Goal: Task Accomplishment & Management: Use online tool/utility

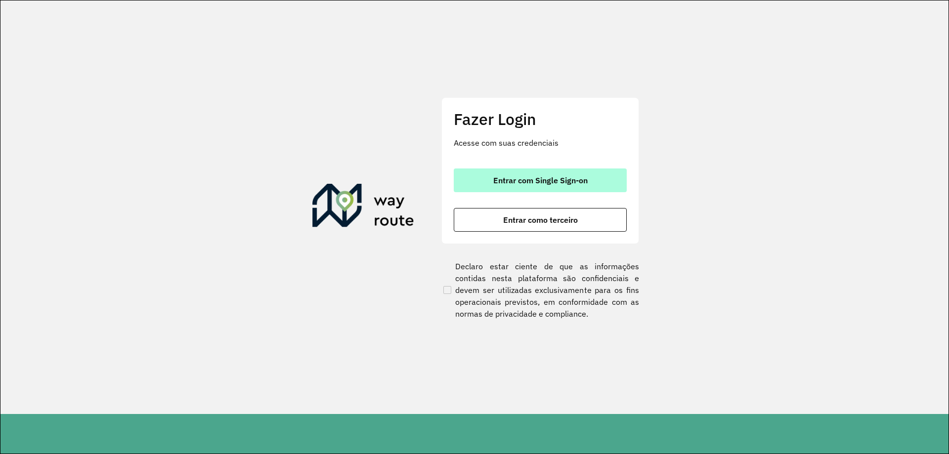
click at [505, 179] on span "Entrar com Single Sign-on" at bounding box center [540, 180] width 94 height 8
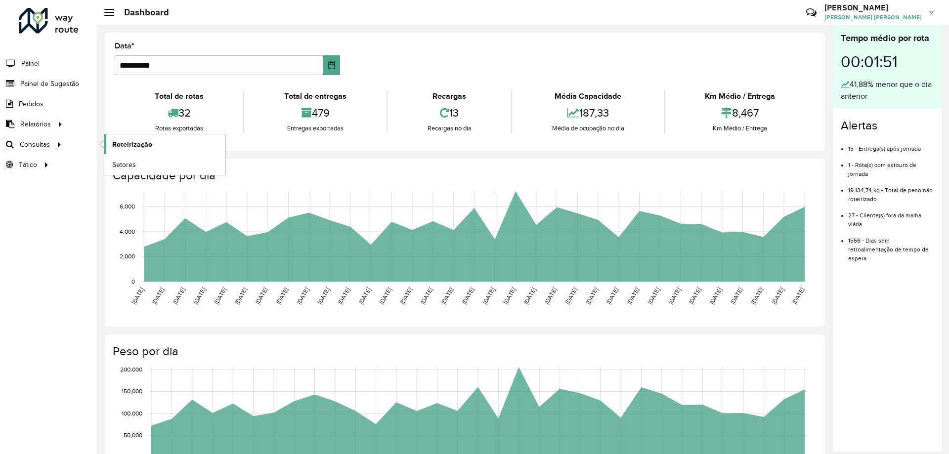
click at [117, 147] on span "Roteirização" at bounding box center [132, 144] width 40 height 10
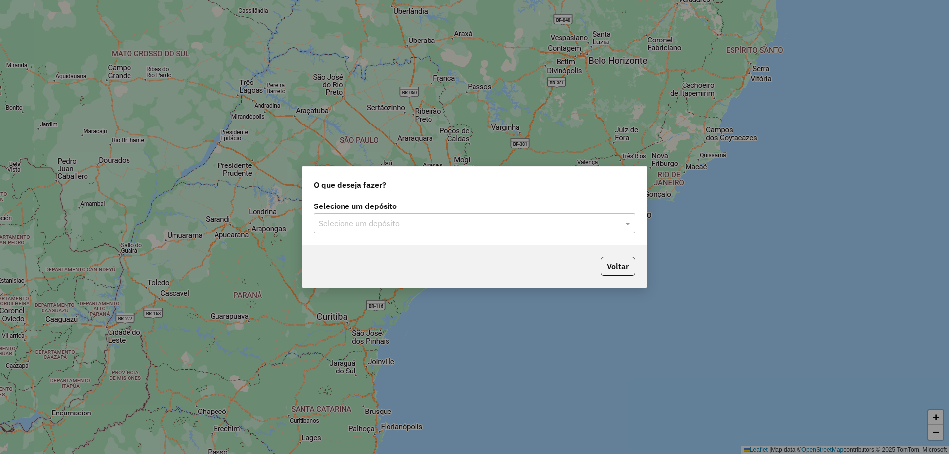
click at [429, 216] on div "Selecione um depósito" at bounding box center [474, 224] width 321 height 20
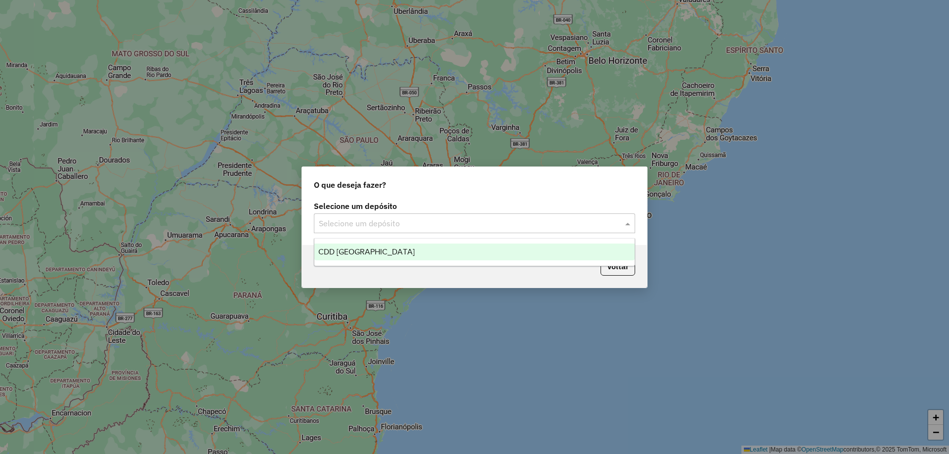
click at [349, 257] on div "CDD Petropolis" at bounding box center [474, 252] width 320 height 17
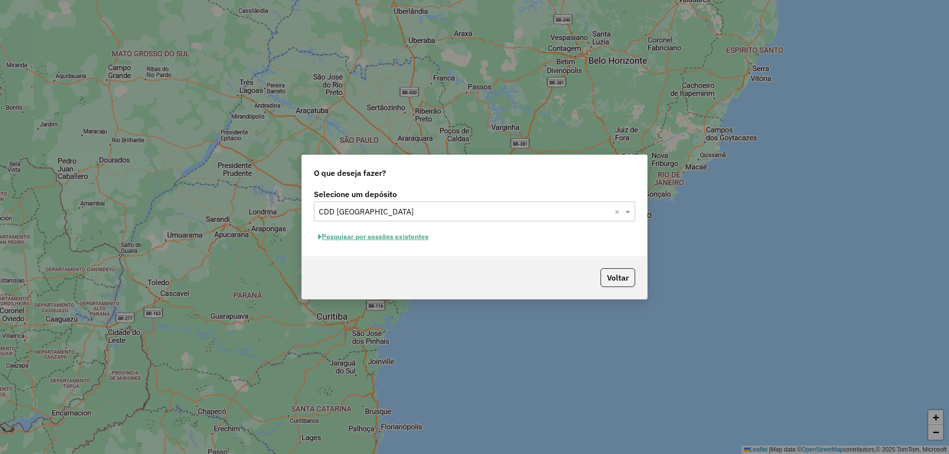
click at [362, 237] on button "Pesquisar por sessões existentes" at bounding box center [373, 236] width 119 height 15
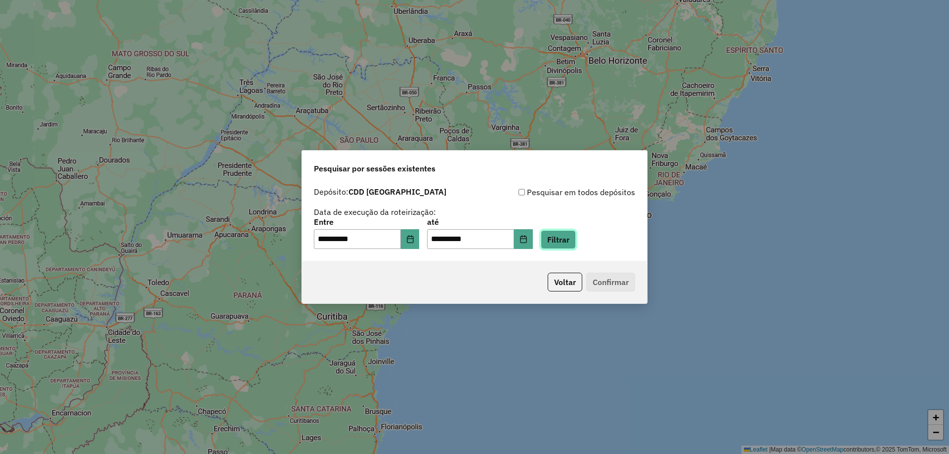
click at [576, 245] on button "Filtrar" at bounding box center [558, 239] width 35 height 19
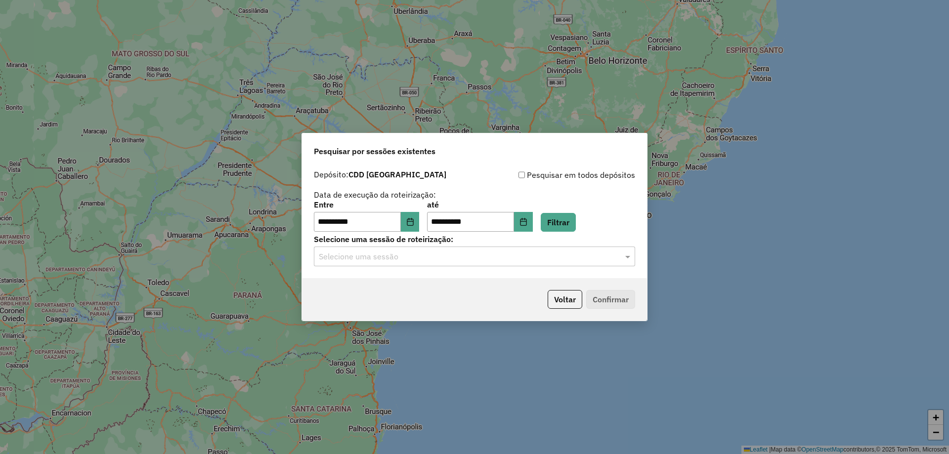
click at [400, 259] on input "text" at bounding box center [465, 257] width 292 height 12
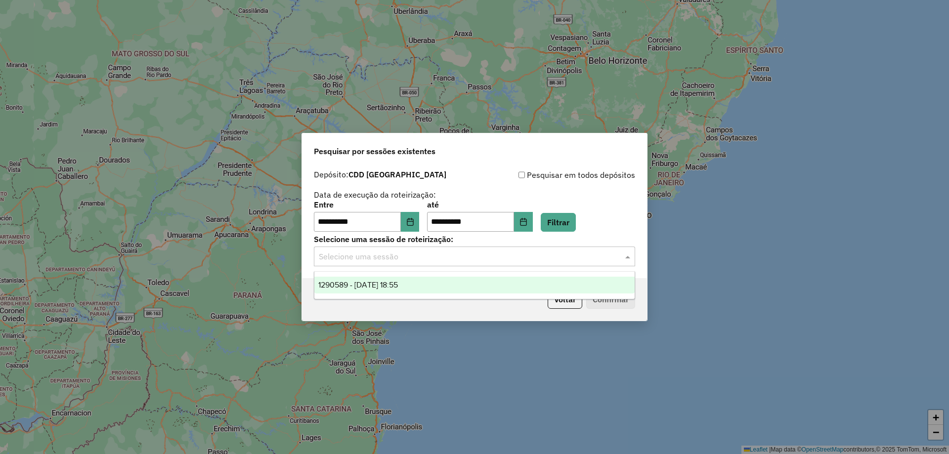
click at [377, 287] on span "1290589 - 08/10/2025 18:55" at bounding box center [358, 285] width 80 height 8
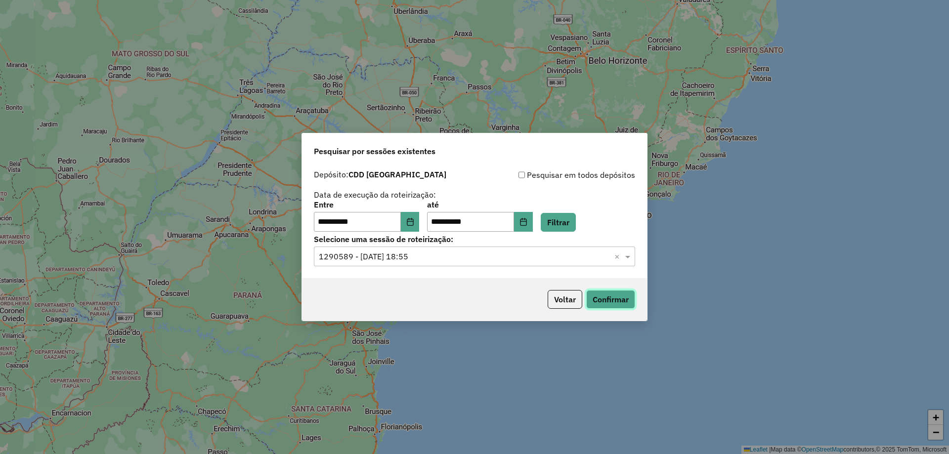
click at [603, 298] on button "Confirmar" at bounding box center [610, 299] width 49 height 19
click at [414, 224] on icon "Choose Date" at bounding box center [410, 222] width 8 height 8
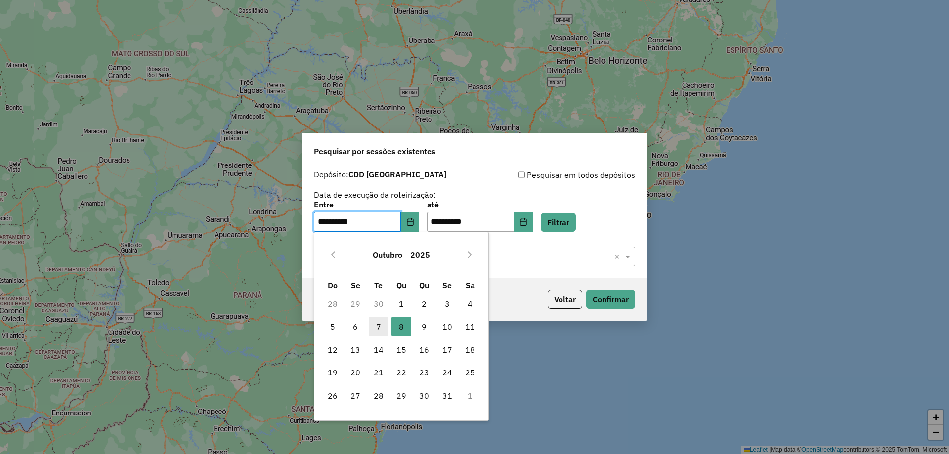
click at [376, 320] on span "7" at bounding box center [379, 327] width 20 height 20
type input "**********"
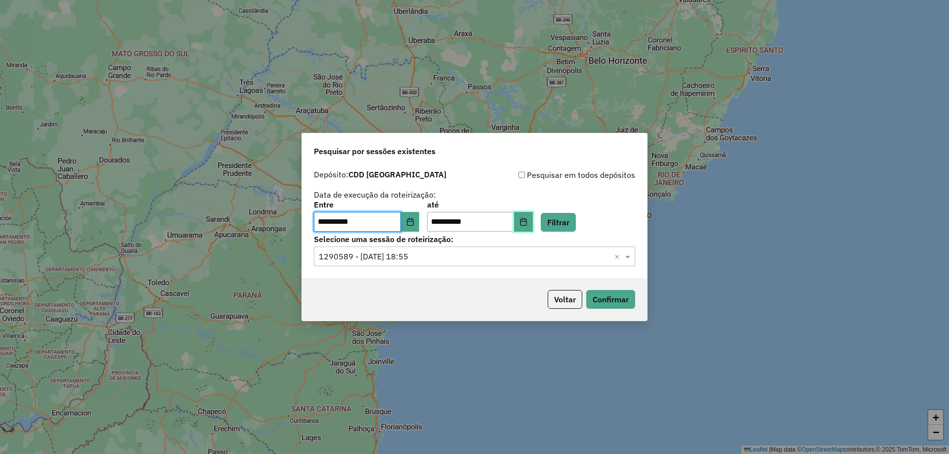
click at [533, 214] on button "Choose Date" at bounding box center [523, 222] width 19 height 20
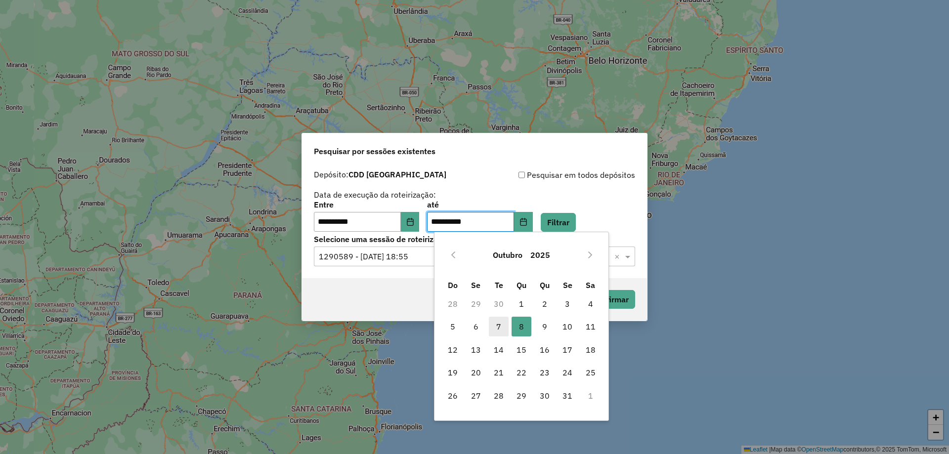
click at [502, 324] on span "7" at bounding box center [499, 327] width 20 height 20
type input "**********"
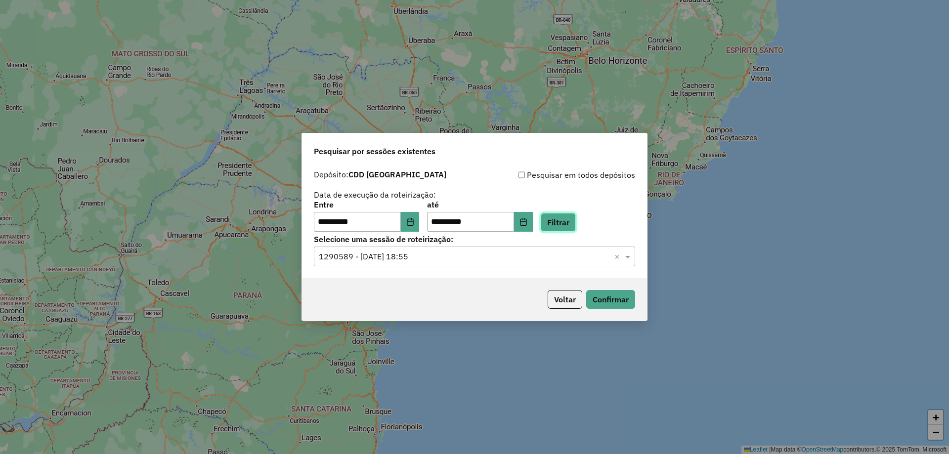
click at [565, 225] on button "Filtrar" at bounding box center [558, 222] width 35 height 19
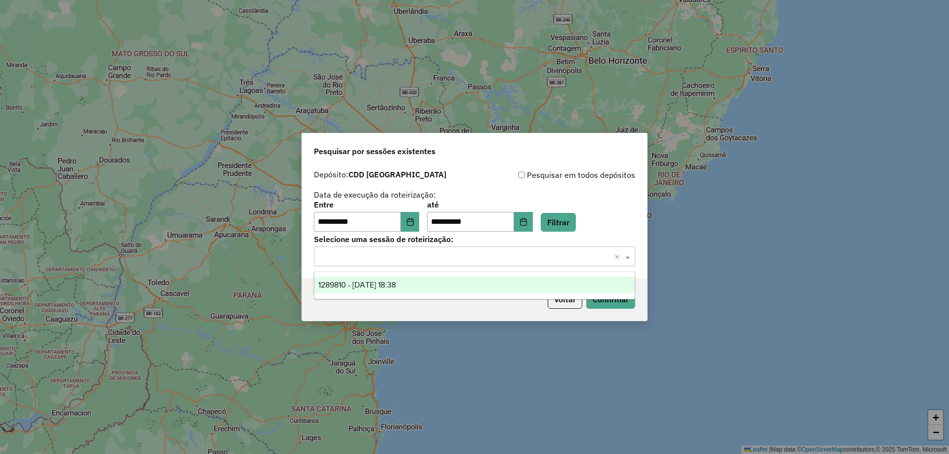
click at [382, 261] on input "text" at bounding box center [465, 257] width 292 height 12
click at [364, 288] on span "1289810 - 07/10/2025 18:38" at bounding box center [357, 285] width 78 height 8
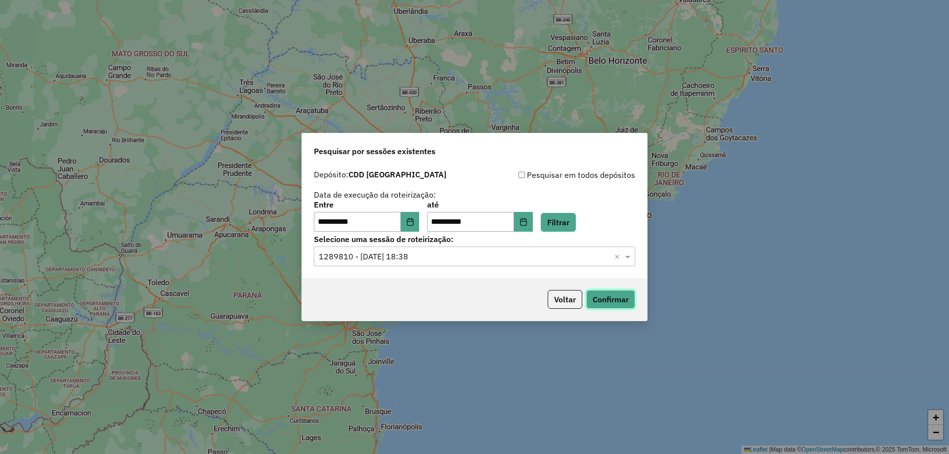
click at [609, 301] on button "Confirmar" at bounding box center [610, 299] width 49 height 19
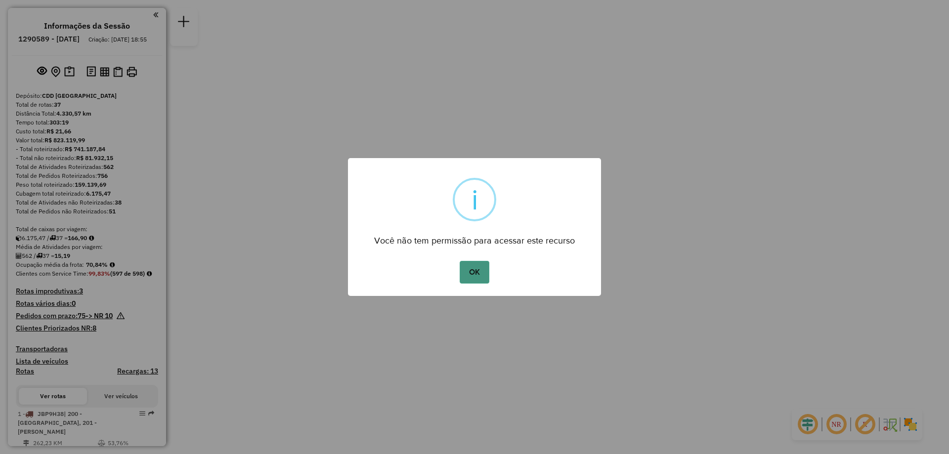
click at [475, 275] on button "OK" at bounding box center [474, 272] width 29 height 23
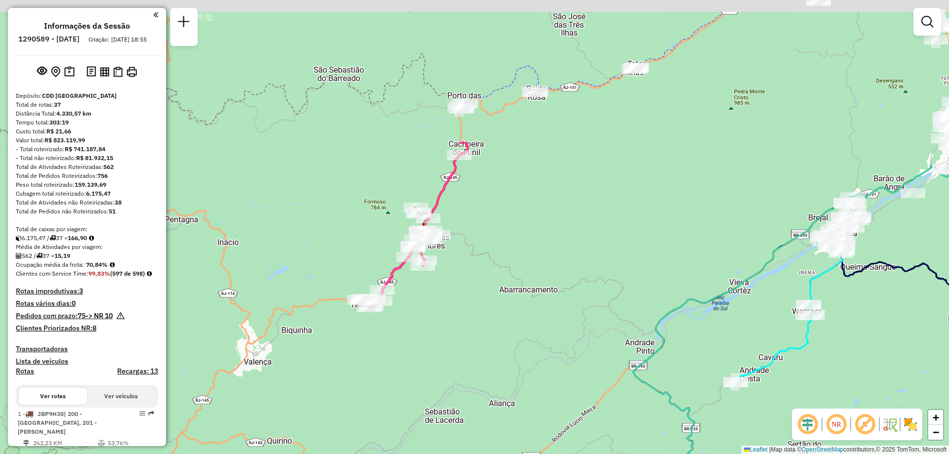
drag, startPoint x: 393, startPoint y: 69, endPoint x: 561, endPoint y: 256, distance: 252.0
click at [561, 256] on div "Janela de atendimento Grade de atendimento Capacidade Transportadoras Veículos …" at bounding box center [474, 227] width 949 height 454
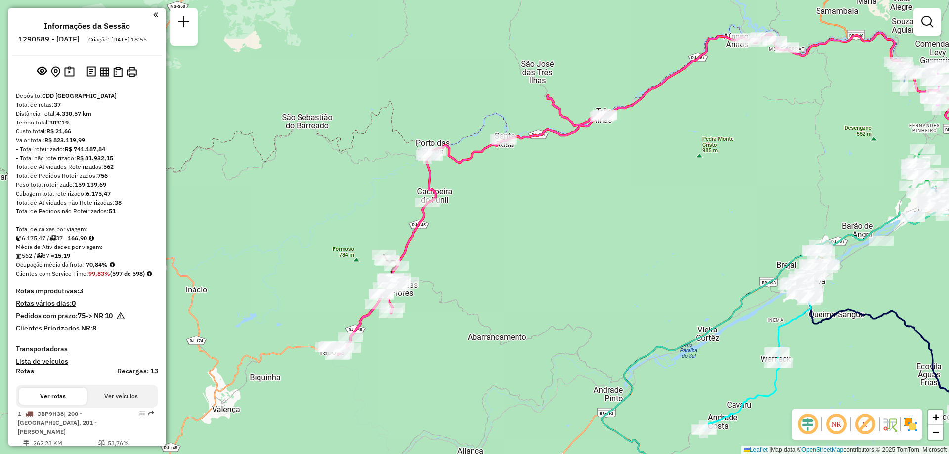
drag, startPoint x: 596, startPoint y: 216, endPoint x: 564, endPoint y: 264, distance: 57.0
click at [564, 264] on div "Janela de atendimento Grade de atendimento Capacidade Transportadoras Veículos …" at bounding box center [474, 227] width 949 height 454
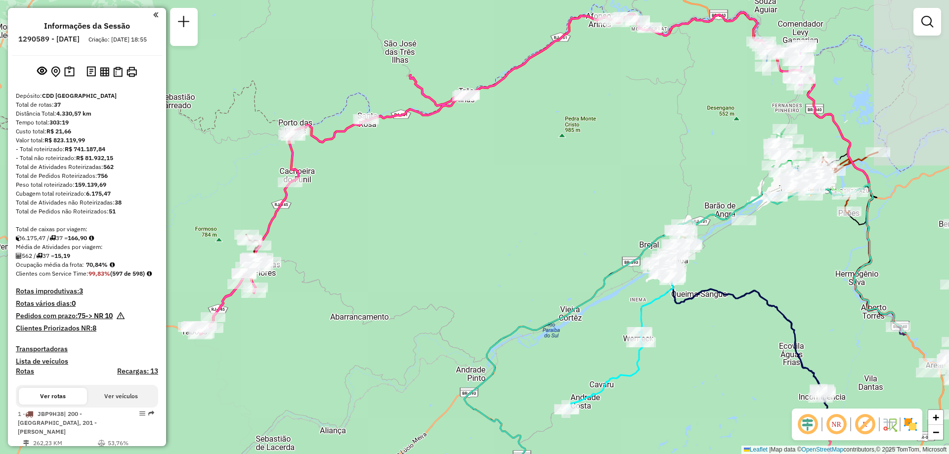
drag, startPoint x: 457, startPoint y: 319, endPoint x: 320, endPoint y: 299, distance: 138.9
click at [320, 299] on div "Janela de atendimento Grade de atendimento Capacidade Transportadoras Veículos …" at bounding box center [474, 227] width 949 height 454
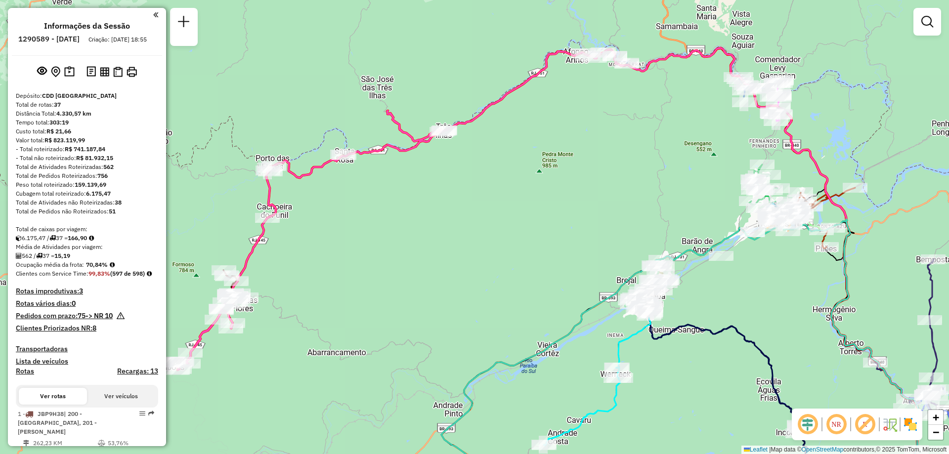
drag, startPoint x: 516, startPoint y: 174, endPoint x: 494, endPoint y: 210, distance: 42.2
click at [494, 210] on div "Janela de atendimento Grade de atendimento Capacidade Transportadoras Veículos …" at bounding box center [474, 227] width 949 height 454
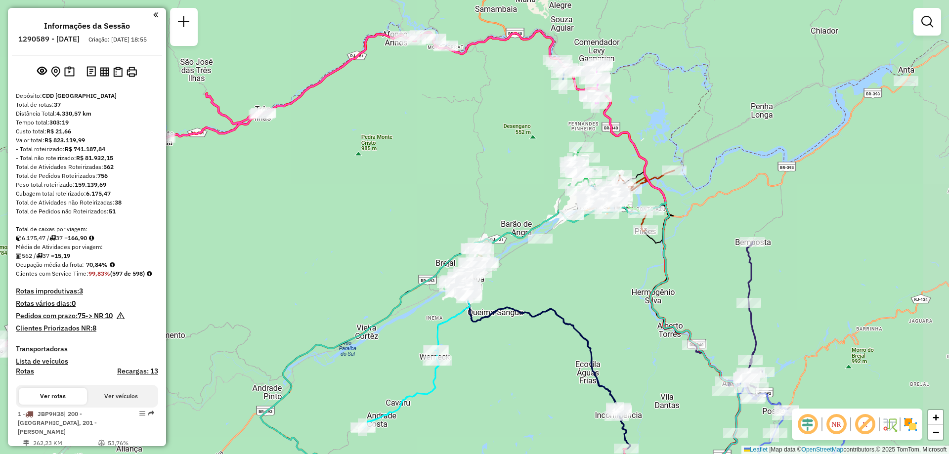
drag, startPoint x: 519, startPoint y: 224, endPoint x: 338, endPoint y: 207, distance: 181.7
click at [338, 207] on div "Janela de atendimento Grade de atendimento Capacidade Transportadoras Veículos …" at bounding box center [474, 227] width 949 height 454
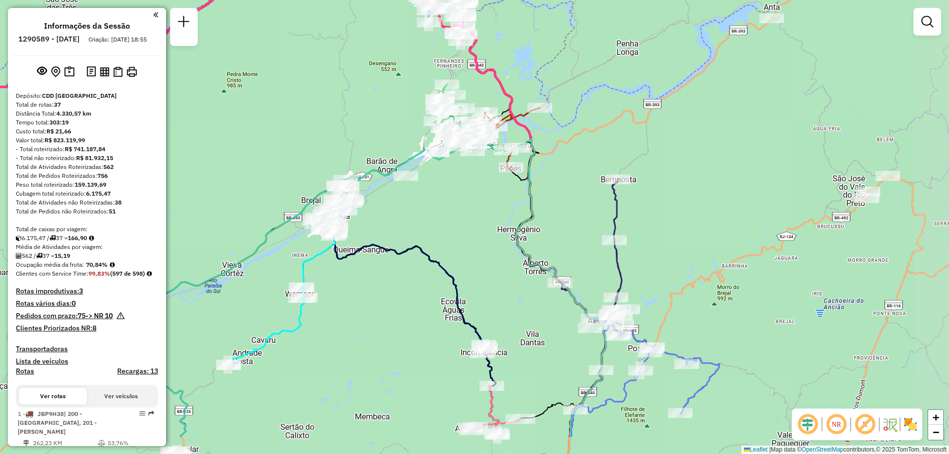
drag, startPoint x: 432, startPoint y: 170, endPoint x: 297, endPoint y: 106, distance: 149.7
click at [297, 106] on div "Janela de atendimento Grade de atendimento Capacidade Transportadoras Veículos …" at bounding box center [474, 227] width 949 height 454
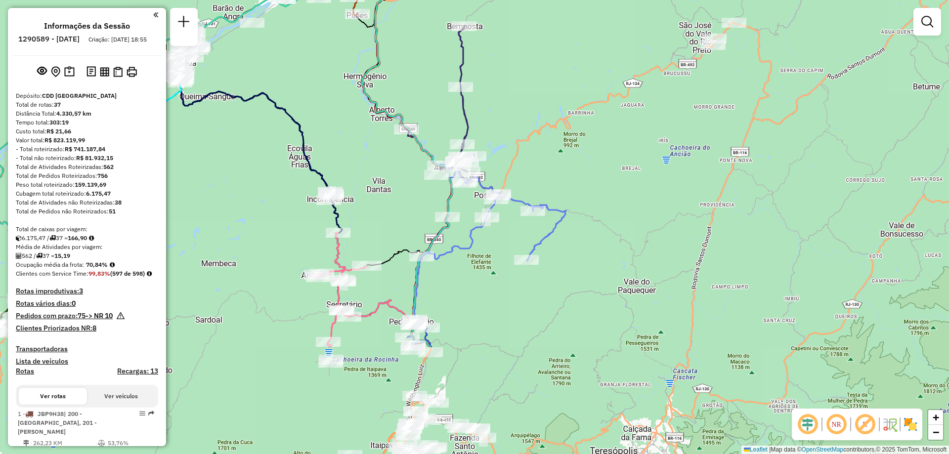
drag, startPoint x: 732, startPoint y: 261, endPoint x: 586, endPoint y: 99, distance: 217.7
click at [586, 99] on div "Janela de atendimento Grade de atendimento Capacidade Transportadoras Veículos …" at bounding box center [474, 227] width 949 height 454
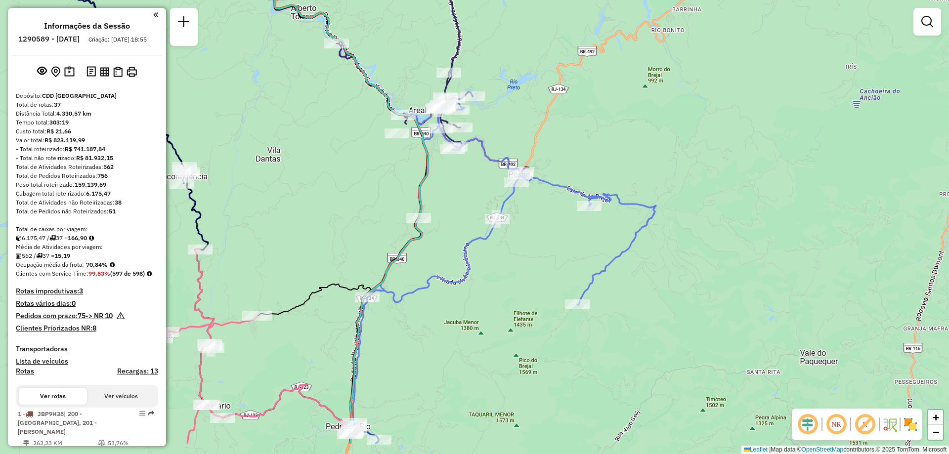
drag, startPoint x: 482, startPoint y: 306, endPoint x: 512, endPoint y: 250, distance: 63.0
click at [512, 250] on div "Janela de atendimento Grade de atendimento Capacidade Transportadoras Veículos …" at bounding box center [474, 227] width 949 height 454
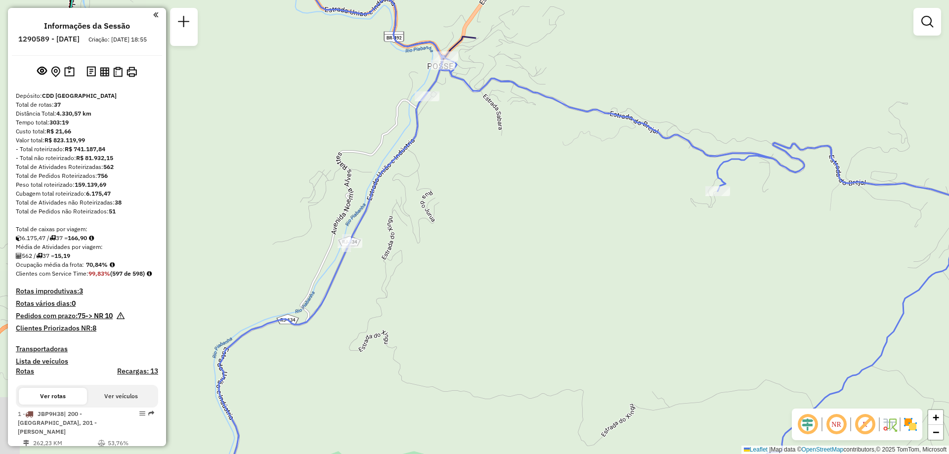
drag, startPoint x: 394, startPoint y: 32, endPoint x: 512, endPoint y: 38, distance: 118.3
click at [512, 38] on div "Janela de atendimento Grade de atendimento Capacidade Transportadoras Veículos …" at bounding box center [474, 227] width 949 height 454
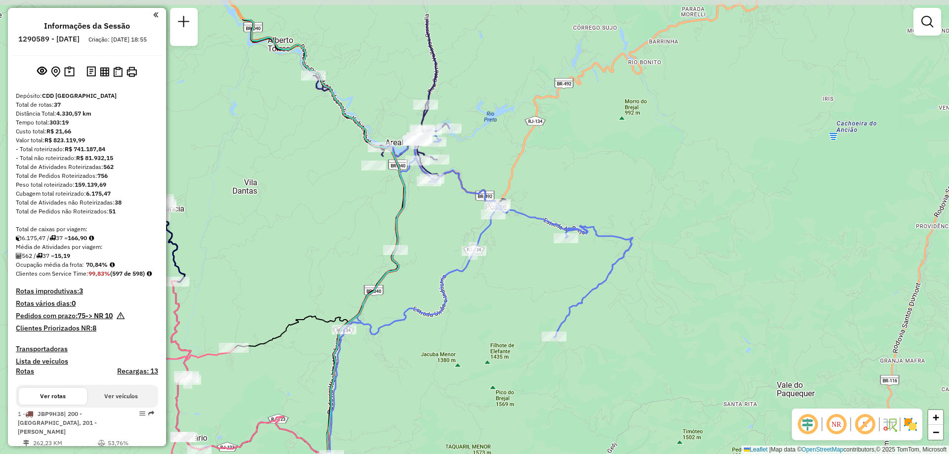
drag, startPoint x: 428, startPoint y: 151, endPoint x: 437, endPoint y: 215, distance: 65.5
click at [437, 215] on div "Janela de atendimento Grade de atendimento Capacidade Transportadoras Veículos …" at bounding box center [474, 227] width 949 height 454
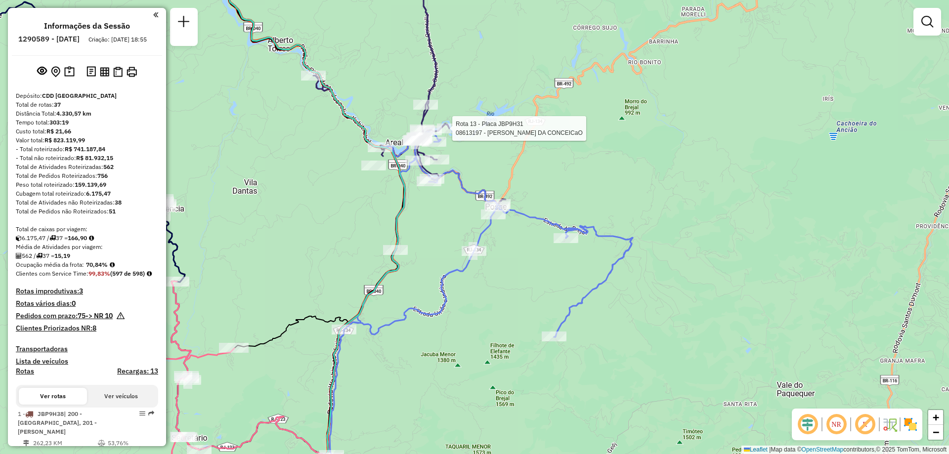
select select "**********"
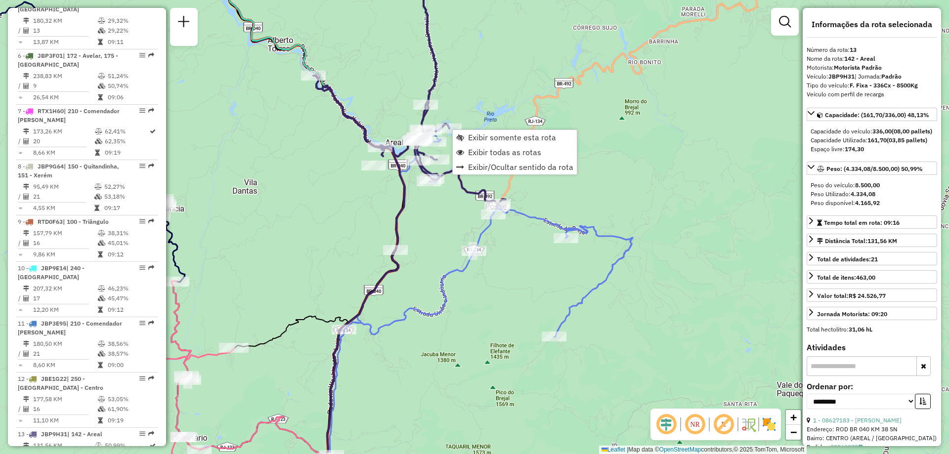
scroll to position [1073, 0]
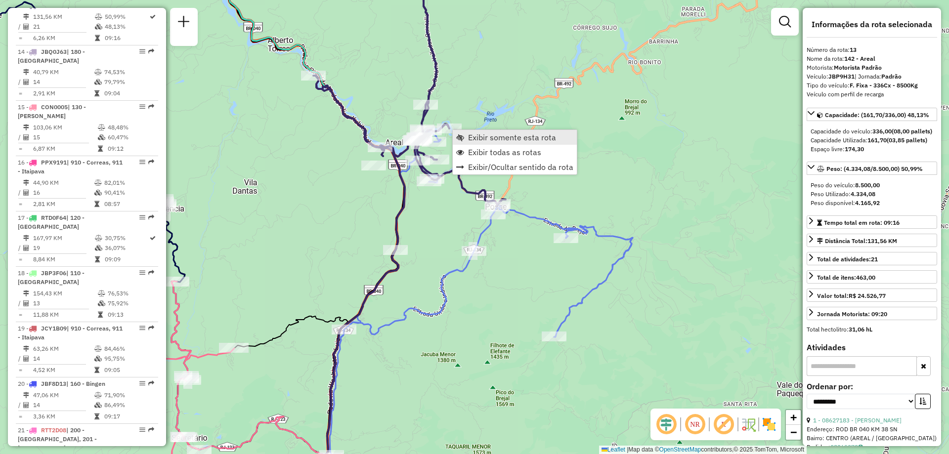
click at [469, 138] on span "Exibir somente esta rota" at bounding box center [512, 137] width 88 height 8
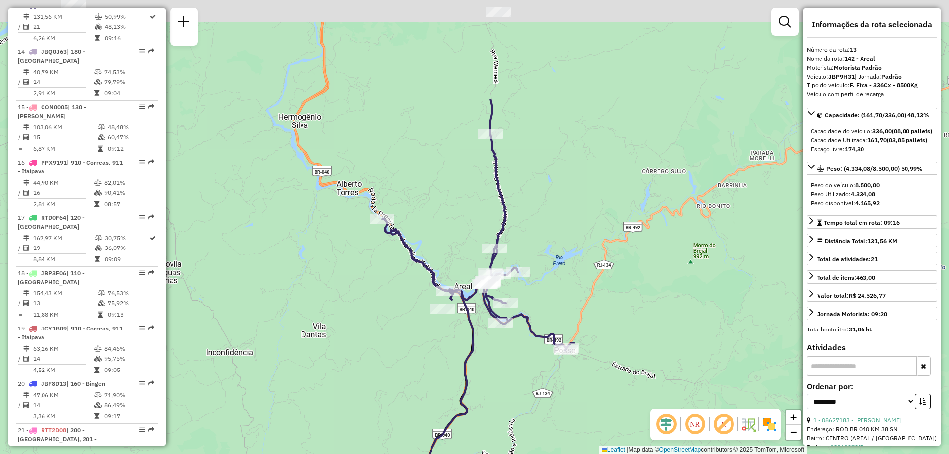
drag, startPoint x: 671, startPoint y: 92, endPoint x: 621, endPoint y: 236, distance: 152.9
click at [621, 236] on div "Janela de atendimento Grade de atendimento Capacidade Transportadoras Veículos …" at bounding box center [474, 227] width 949 height 454
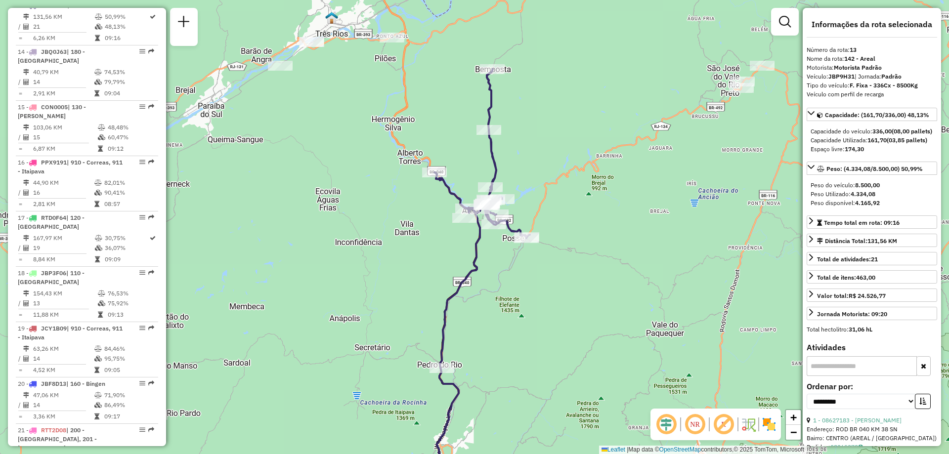
drag, startPoint x: 533, startPoint y: 165, endPoint x: 519, endPoint y: 124, distance: 42.8
click at [519, 124] on div "Janela de atendimento Grade de atendimento Capacidade Transportadoras Veículos …" at bounding box center [474, 227] width 949 height 454
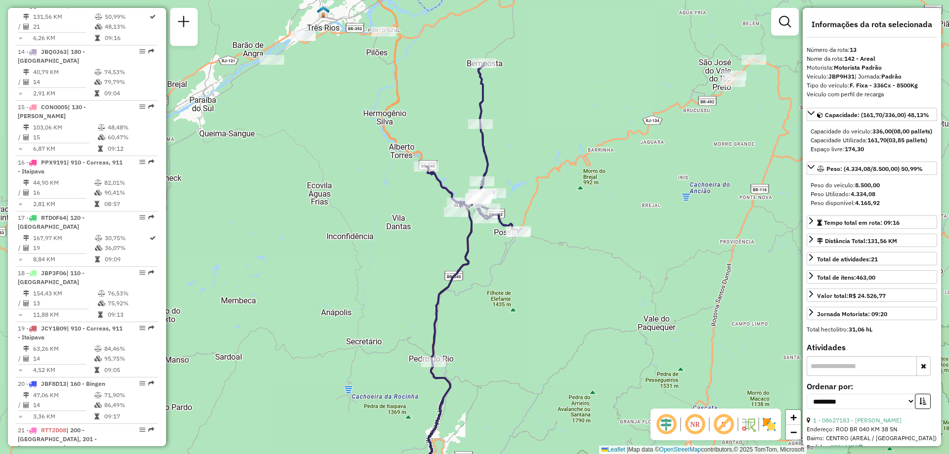
drag, startPoint x: 630, startPoint y: 207, endPoint x: 607, endPoint y: 164, distance: 48.9
click at [607, 164] on div "Janela de atendimento Grade de atendimento Capacidade Transportadoras Veículos …" at bounding box center [474, 227] width 949 height 454
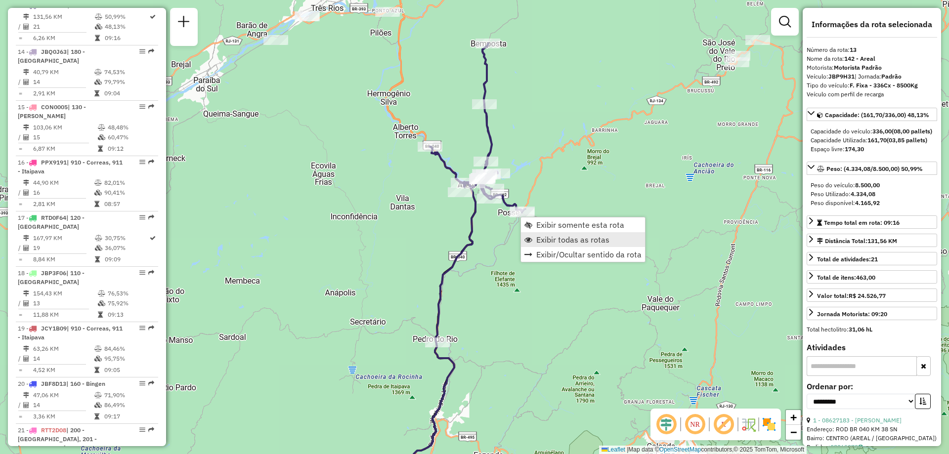
click at [542, 242] on span "Exibir todas as rotas" at bounding box center [572, 240] width 73 height 8
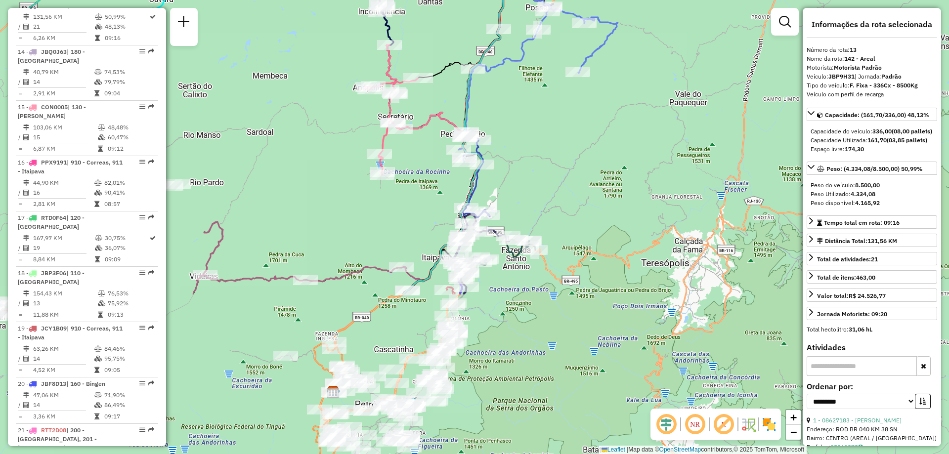
drag, startPoint x: 592, startPoint y: 376, endPoint x: 620, endPoint y: 171, distance: 207.0
click at [620, 171] on div "Janela de atendimento Grade de atendimento Capacidade Transportadoras Veículos …" at bounding box center [474, 227] width 949 height 454
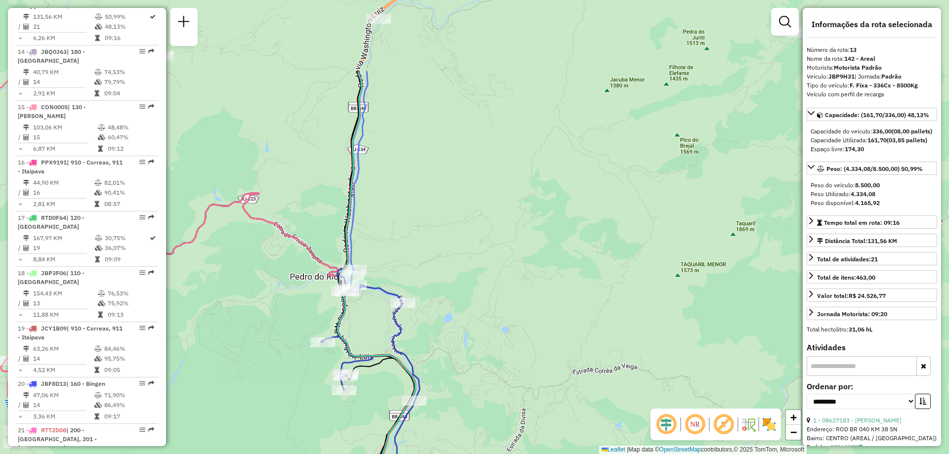
drag, startPoint x: 696, startPoint y: 98, endPoint x: 552, endPoint y: 214, distance: 185.6
click at [552, 214] on div "Janela de atendimento Grade de atendimento Capacidade Transportadoras Veículos …" at bounding box center [474, 227] width 949 height 454
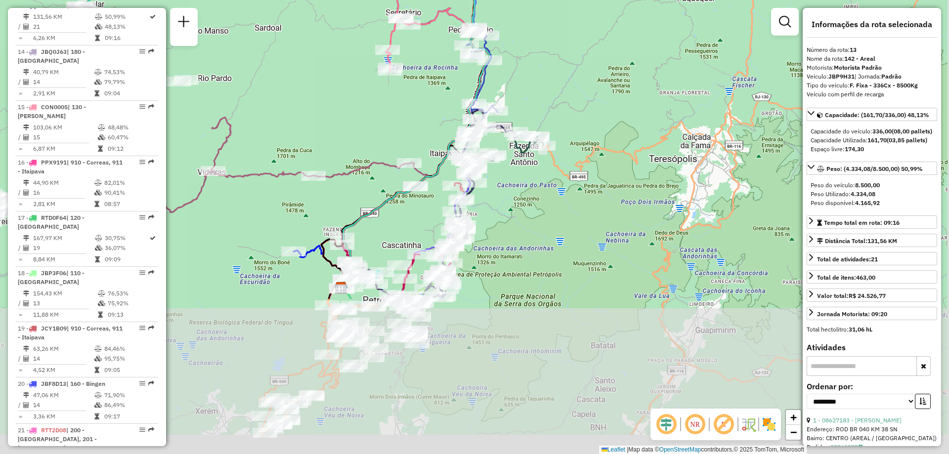
drag, startPoint x: 585, startPoint y: 279, endPoint x: 557, endPoint y: 77, distance: 204.1
click at [557, 77] on div "Janela de atendimento Grade de atendimento Capacidade Transportadoras Veículos …" at bounding box center [474, 227] width 949 height 454
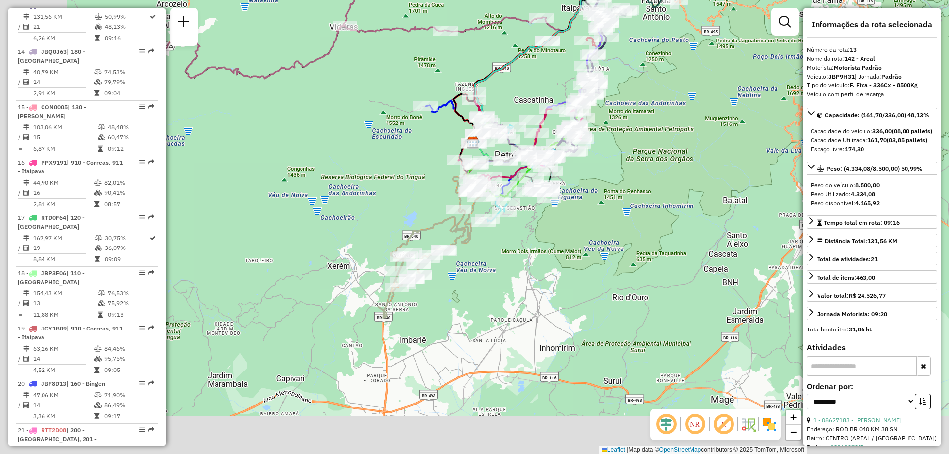
drag, startPoint x: 542, startPoint y: 313, endPoint x: 675, endPoint y: 168, distance: 197.6
click at [675, 168] on div "Janela de atendimento Grade de atendimento Capacidade Transportadoras Veículos …" at bounding box center [474, 227] width 949 height 454
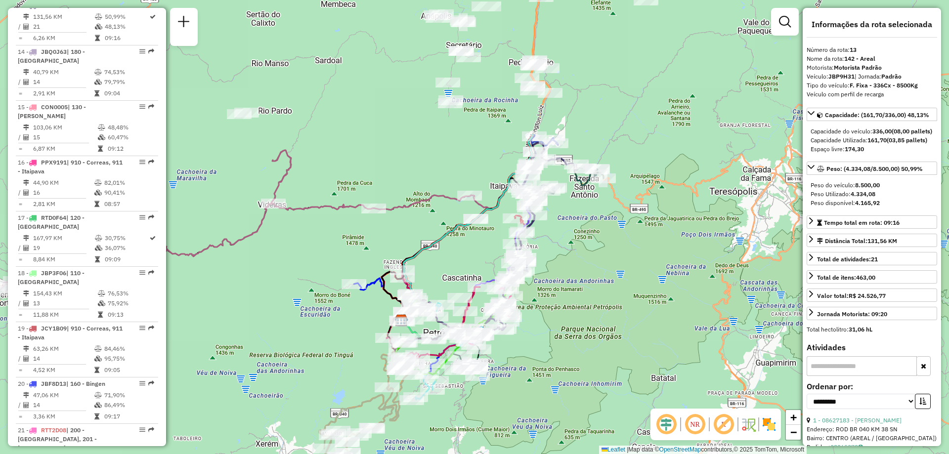
drag, startPoint x: 358, startPoint y: 156, endPoint x: 268, endPoint y: 376, distance: 238.1
click at [268, 376] on div "Janela de atendimento Grade de atendimento Capacidade Transportadoras Veículos …" at bounding box center [474, 227] width 949 height 454
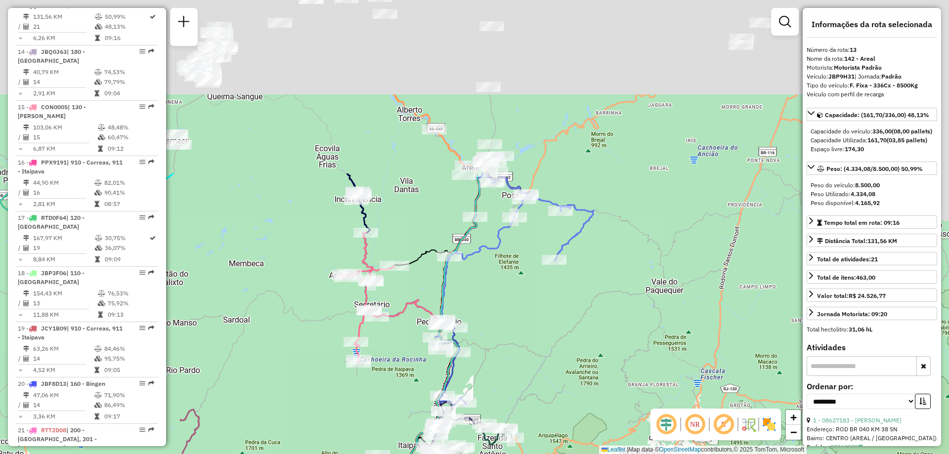
drag, startPoint x: 659, startPoint y: 279, endPoint x: 619, endPoint y: 365, distance: 94.2
click at [619, 365] on div "Janela de atendimento Grade de atendimento Capacidade Transportadoras Veículos …" at bounding box center [474, 227] width 949 height 454
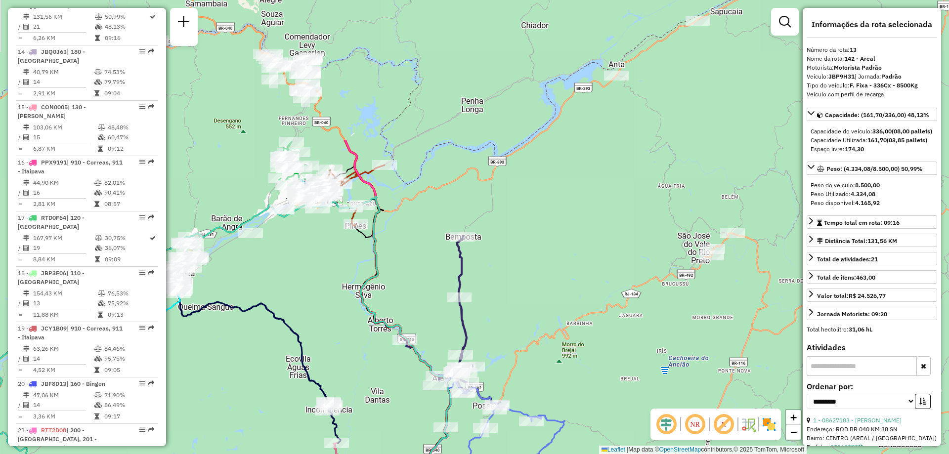
drag, startPoint x: 715, startPoint y: 177, endPoint x: 713, endPoint y: 381, distance: 203.1
click at [713, 381] on div "Janela de atendimento Grade de atendimento Capacidade Transportadoras Veículos …" at bounding box center [474, 227] width 949 height 454
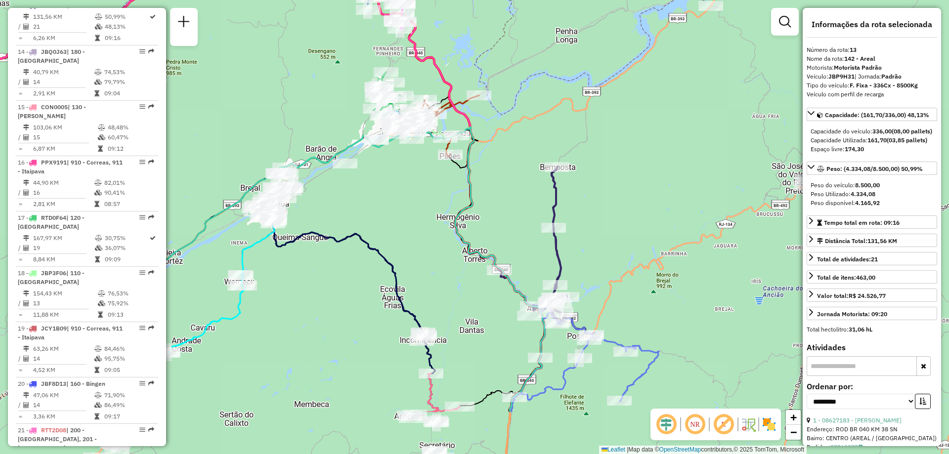
drag, startPoint x: 450, startPoint y: 112, endPoint x: 541, endPoint y: 12, distance: 134.7
click at [541, 12] on div "Janela de atendimento Grade de atendimento Capacidade Transportadoras Veículos …" at bounding box center [474, 227] width 949 height 454
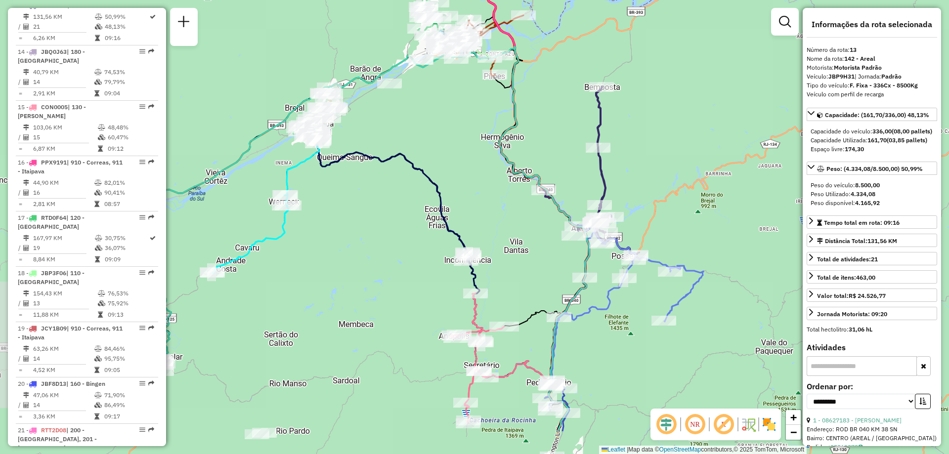
drag, startPoint x: 412, startPoint y: 209, endPoint x: 448, endPoint y: 135, distance: 82.0
click at [448, 135] on div "Janela de atendimento Grade de atendimento Capacidade Transportadoras Veículos …" at bounding box center [474, 227] width 949 height 454
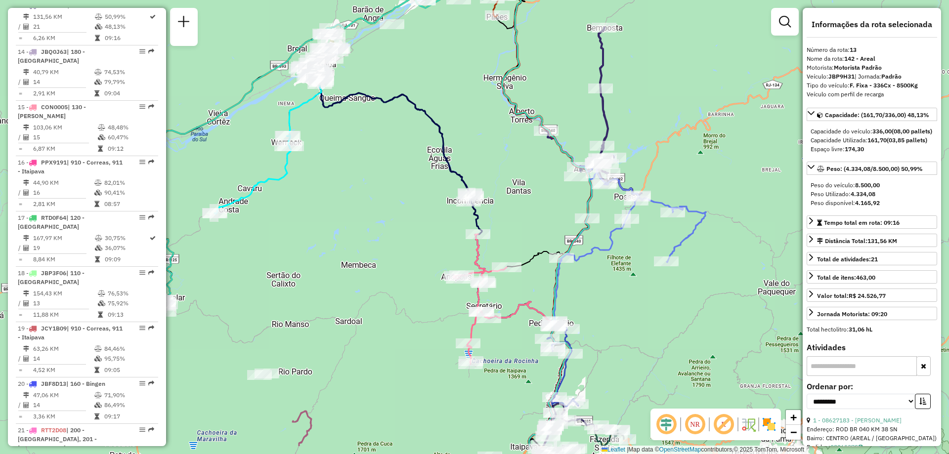
drag, startPoint x: 322, startPoint y: 364, endPoint x: 323, endPoint y: 311, distance: 53.4
click at [323, 311] on div "Janela de atendimento Grade de atendimento Capacidade Transportadoras Veículos …" at bounding box center [474, 227] width 949 height 454
click at [370, 219] on div "Janela de atendimento Grade de atendimento Capacidade Transportadoras Veículos …" at bounding box center [474, 227] width 949 height 454
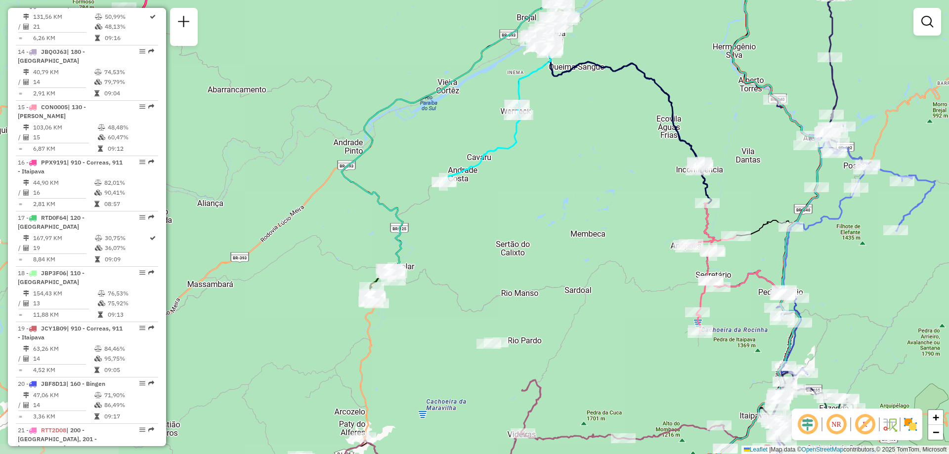
drag, startPoint x: 355, startPoint y: 223, endPoint x: 584, endPoint y: 192, distance: 231.4
click at [584, 192] on div "Janela de atendimento Grade de atendimento Capacidade Transportadoras Veículos …" at bounding box center [474, 227] width 949 height 454
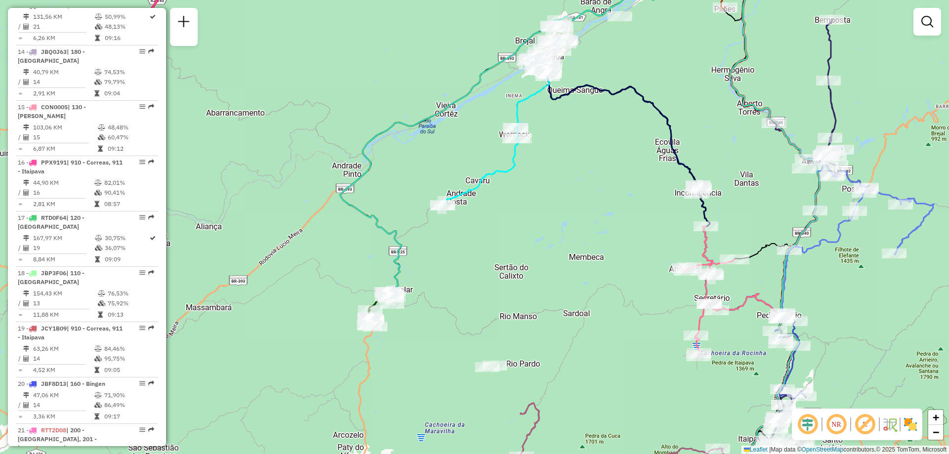
drag, startPoint x: 557, startPoint y: 170, endPoint x: 556, endPoint y: 193, distance: 23.3
click at [556, 193] on div "Janela de atendimento Grade de atendimento Capacidade Transportadoras Veículos …" at bounding box center [474, 227] width 949 height 454
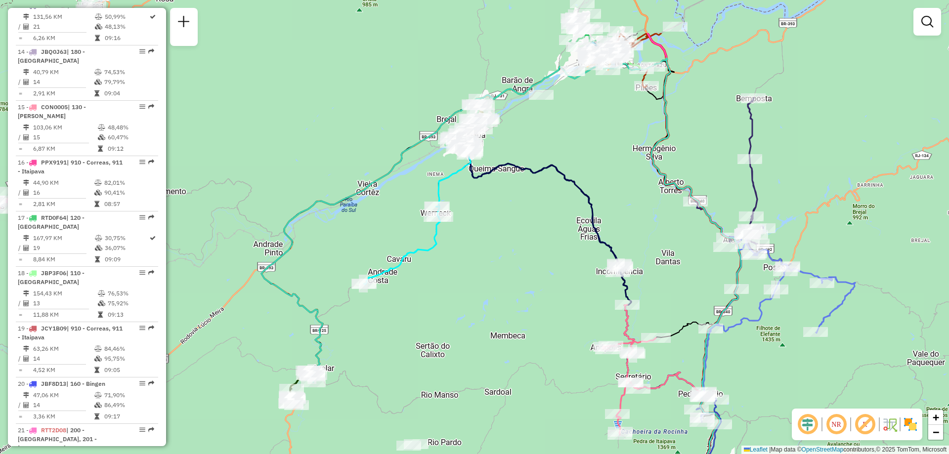
drag, startPoint x: 577, startPoint y: 206, endPoint x: 499, endPoint y: 285, distance: 111.1
click at [499, 285] on div "Janela de atendimento Grade de atendimento Capacidade Transportadoras Veículos …" at bounding box center [474, 227] width 949 height 454
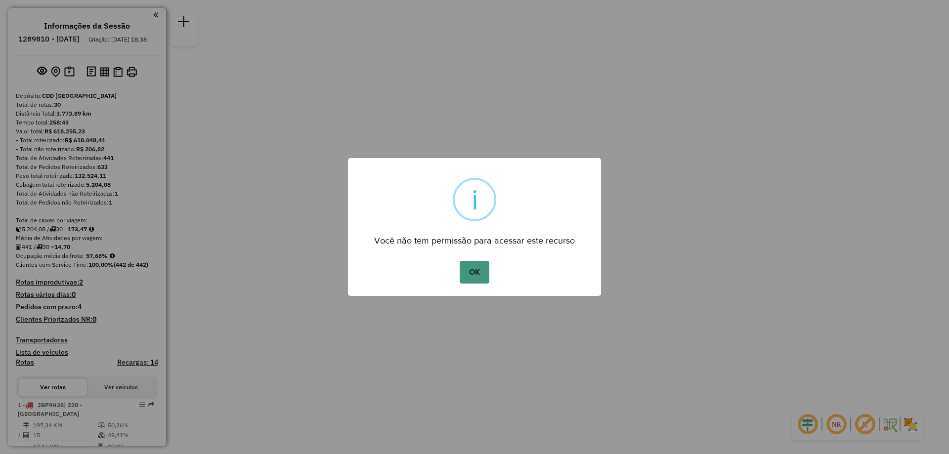
click at [476, 269] on button "OK" at bounding box center [474, 272] width 29 height 23
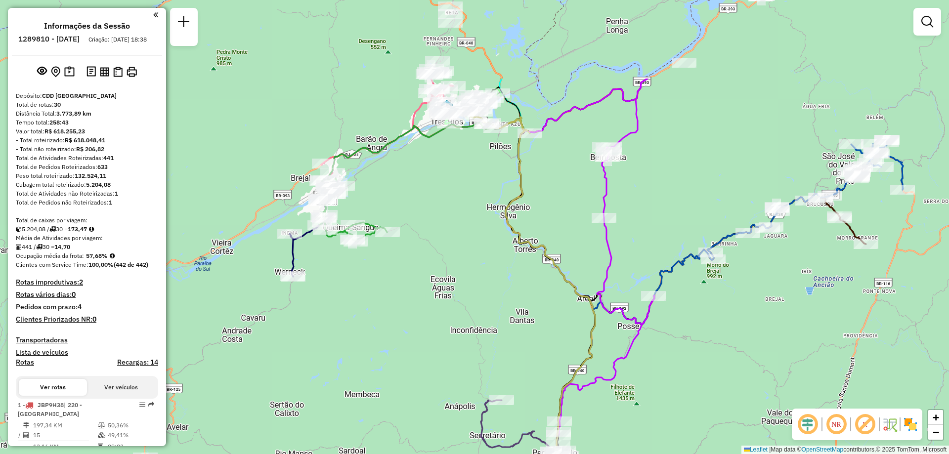
drag, startPoint x: 516, startPoint y: 149, endPoint x: 429, endPoint y: 273, distance: 151.2
click at [429, 273] on div "Janela de atendimento Grade de atendimento Capacidade Transportadoras Veículos …" at bounding box center [474, 227] width 949 height 454
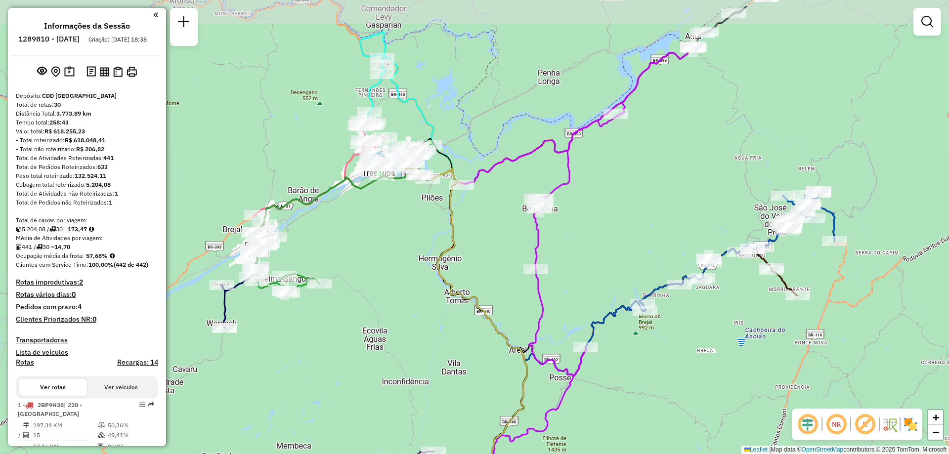
drag, startPoint x: 787, startPoint y: 118, endPoint x: 718, endPoint y: 170, distance: 86.1
click at [718, 170] on div "Janela de atendimento Grade de atendimento Capacidade Transportadoras Veículos …" at bounding box center [474, 227] width 949 height 454
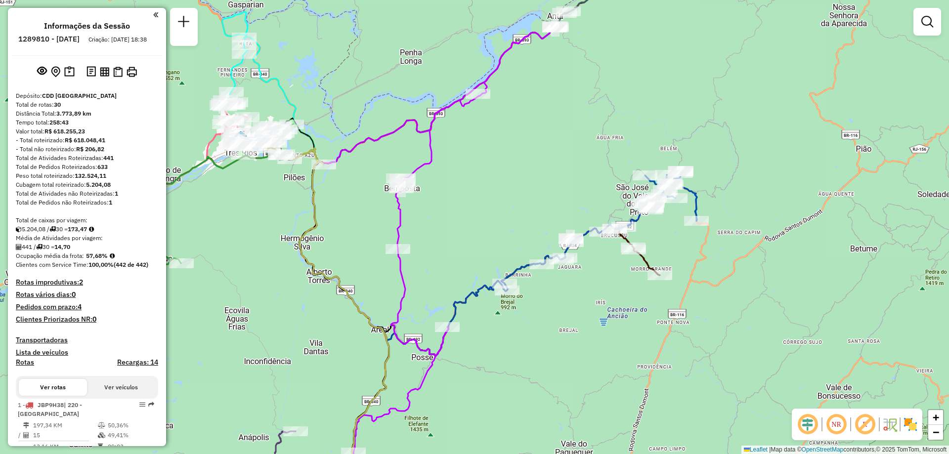
drag, startPoint x: 689, startPoint y: 172, endPoint x: 580, endPoint y: 149, distance: 112.1
click at [580, 149] on div "Janela de atendimento Grade de atendimento Capacidade Transportadoras Veículos …" at bounding box center [474, 227] width 949 height 454
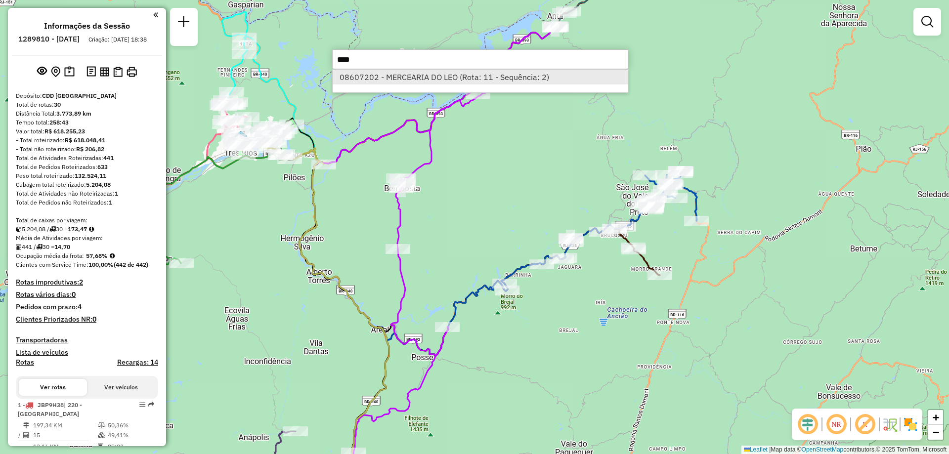
type input "****"
click at [440, 79] on li "08607202 - MERCEARIA DO LEO (Rota: 11 - Sequência: 2)" at bounding box center [481, 77] width 296 height 15
select select "**********"
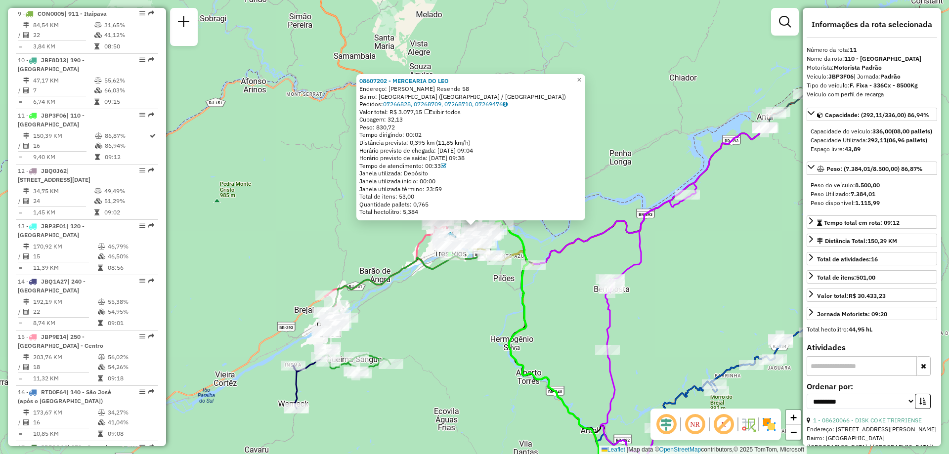
scroll to position [927, 0]
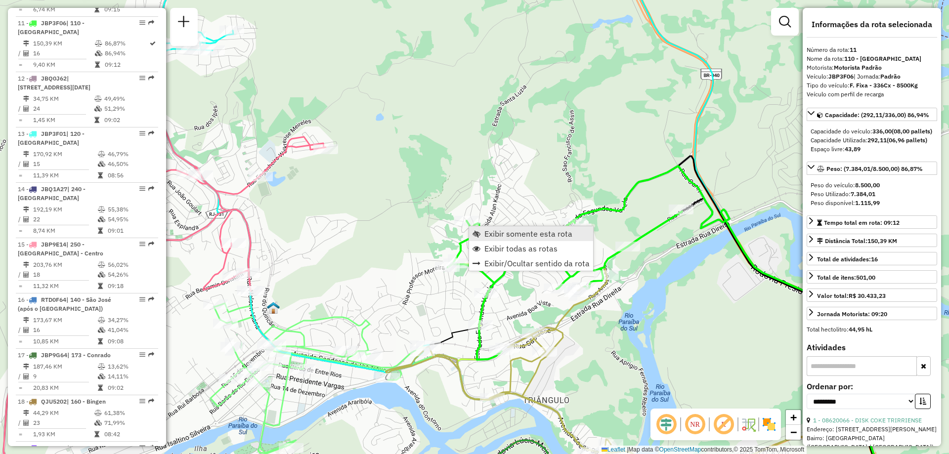
click at [498, 237] on span "Exibir somente esta rota" at bounding box center [528, 234] width 88 height 8
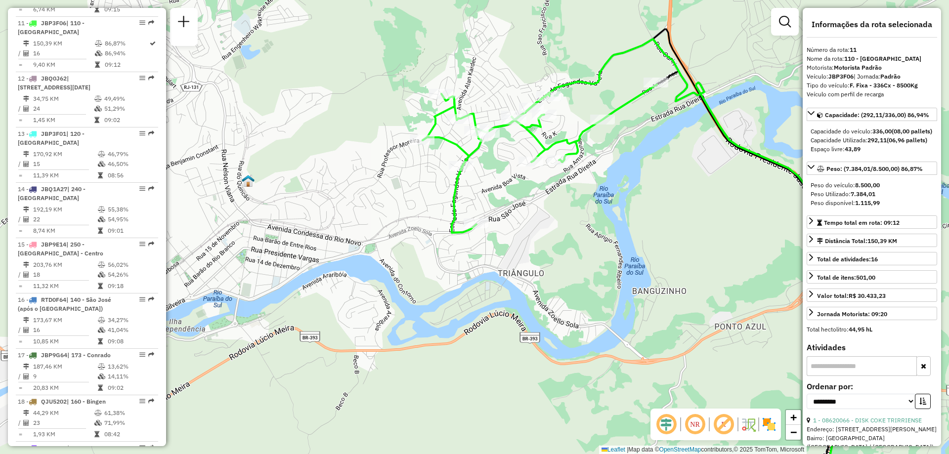
drag, startPoint x: 524, startPoint y: 49, endPoint x: 467, endPoint y: 82, distance: 65.7
click at [467, 82] on div "Janela de atendimento Grade de atendimento Capacidade Transportadoras Veículos …" at bounding box center [474, 227] width 949 height 454
